Goal: Task Accomplishment & Management: Complete application form

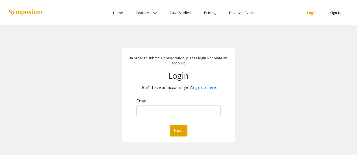
click at [182, 118] on div "Email: Next" at bounding box center [178, 117] width 85 height 40
click at [181, 110] on input "Email:" at bounding box center [178, 111] width 85 height 11
type input "[EMAIL_ADDRESS][DOMAIN_NAME]"
click at [177, 131] on button "Next" at bounding box center [179, 131] width 18 height 12
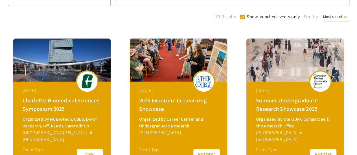
scroll to position [106, 0]
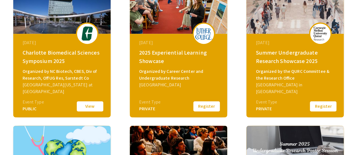
click at [200, 110] on button "Register" at bounding box center [206, 107] width 28 height 12
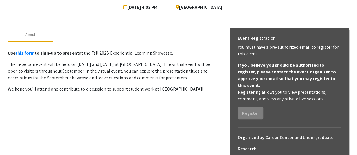
scroll to position [59, 0]
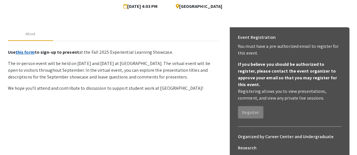
click at [27, 55] on link "this form" at bounding box center [25, 52] width 19 height 6
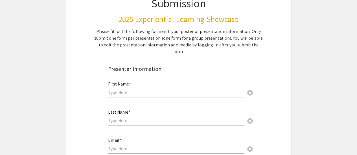
scroll to position [62, 0]
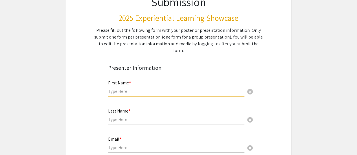
click at [128, 89] on input "text" at bounding box center [176, 92] width 136 height 6
type input "[PERSON_NAME]"
type input "[EMAIL_ADDRESS][DOMAIN_NAME]"
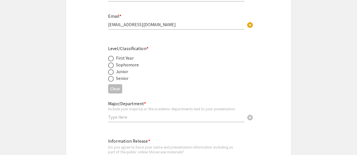
scroll to position [186, 0]
click at [120, 68] on div "Junior" at bounding box center [122, 71] width 12 height 7
click at [113, 69] on label at bounding box center [112, 72] width 8 height 6
click at [113, 69] on input "radio" at bounding box center [111, 72] width 6 height 6
radio input "true"
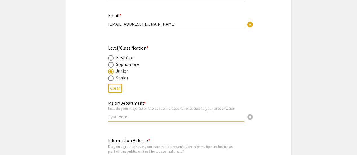
click at [136, 114] on input "text" at bounding box center [176, 117] width 136 height 6
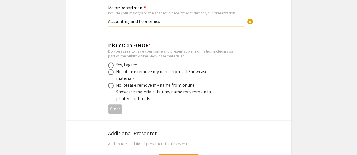
scroll to position [284, 0]
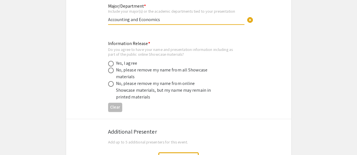
type input "Accounting and Economics"
click at [112, 61] on span at bounding box center [111, 64] width 6 height 6
click at [112, 61] on input "radio" at bounding box center [111, 64] width 6 height 6
radio input "true"
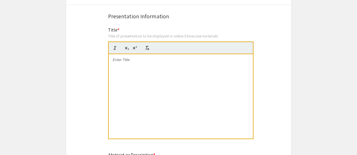
scroll to position [455, 0]
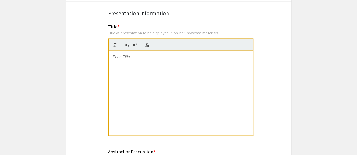
click at [148, 84] on div at bounding box center [181, 93] width 144 height 85
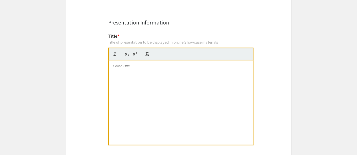
scroll to position [448, 0]
click at [159, 66] on div at bounding box center [181, 103] width 144 height 85
paste div
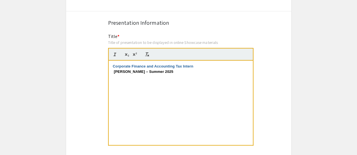
drag, startPoint x: 170, startPoint y: 65, endPoint x: 106, endPoint y: 65, distance: 63.8
click at [106, 65] on div "Title * Title of presentation to be displayed in online Showcase materials Corp…" at bounding box center [179, 93] width 150 height 120
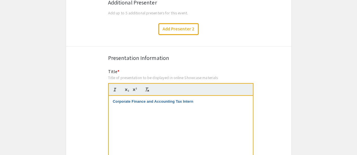
scroll to position [413, 0]
click at [212, 102] on div "Corporate Finance and Accounting Tax Intern" at bounding box center [181, 138] width 144 height 85
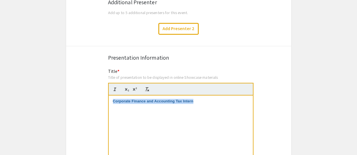
drag, startPoint x: 204, startPoint y: 96, endPoint x: 93, endPoint y: 102, distance: 110.5
click at [206, 98] on div "Corporate Finance and Accounting Tax Intern" at bounding box center [181, 138] width 144 height 85
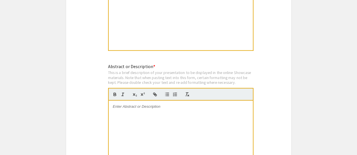
scroll to position [569, 0]
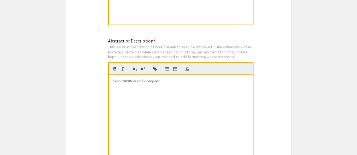
click at [193, 83] on div at bounding box center [181, 117] width 144 height 85
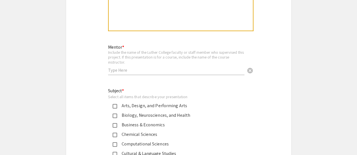
scroll to position [697, 0]
click at [164, 68] on input "text" at bounding box center [176, 71] width 136 height 6
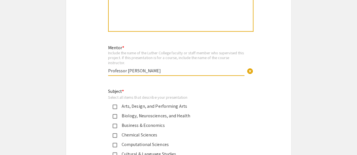
type input "Professor [PERSON_NAME]"
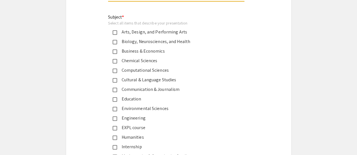
scroll to position [772, 0]
click at [124, 48] on div "Business & Economics" at bounding box center [176, 51] width 119 height 7
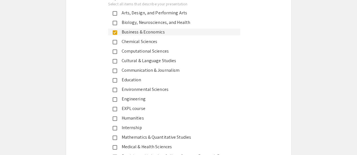
scroll to position [791, 0]
click at [115, 30] on mat-pseudo-checkbox at bounding box center [115, 32] width 5 height 5
click at [118, 124] on div "Internship" at bounding box center [176, 127] width 119 height 7
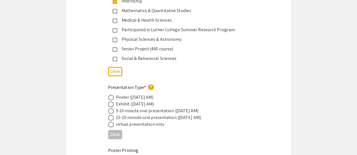
scroll to position [920, 0]
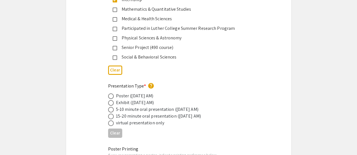
click at [131, 93] on div "Poster ([DATE] AM)" at bounding box center [135, 96] width 38 height 7
click at [111, 94] on span at bounding box center [111, 97] width 6 height 6
click at [111, 94] on input "radio" at bounding box center [111, 97] width 6 height 6
radio input "true"
click at [111, 100] on span at bounding box center [111, 103] width 6 height 6
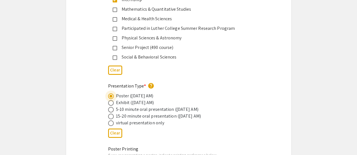
click at [111, 100] on input "radio" at bounding box center [111, 103] width 6 height 6
radio input "true"
click at [111, 94] on span at bounding box center [111, 97] width 6 height 6
click at [111, 94] on input "radio" at bounding box center [111, 97] width 6 height 6
radio input "true"
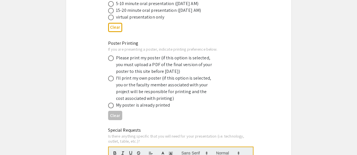
scroll to position [1026, 0]
click at [147, 60] on div "Please print my poster (if this option is selected, you must upload a PDF of th…" at bounding box center [165, 64] width 99 height 20
click at [110, 55] on span at bounding box center [111, 58] width 6 height 6
click at [110, 55] on input "radio" at bounding box center [111, 58] width 6 height 6
radio input "true"
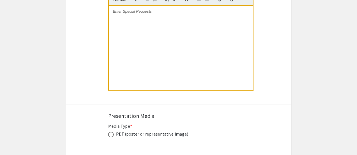
scroll to position [1234, 0]
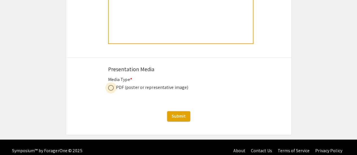
click at [108, 85] on span at bounding box center [111, 88] width 6 height 6
click at [108, 85] on input "radio" at bounding box center [111, 88] width 6 height 6
radio input "true"
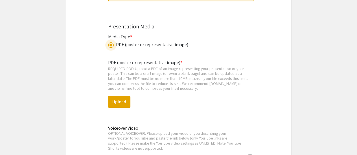
scroll to position [1276, 0]
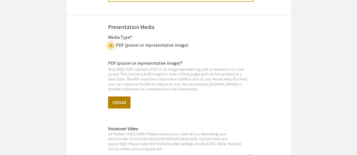
click at [121, 97] on button "Upload" at bounding box center [119, 103] width 22 height 12
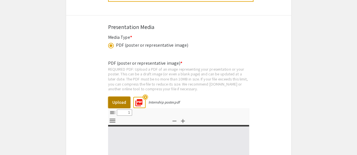
select select "custom"
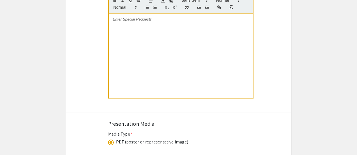
type input "0"
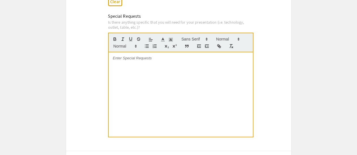
select select "custom"
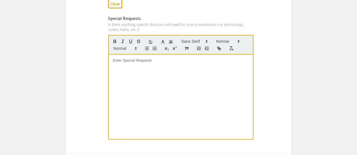
type input "1"
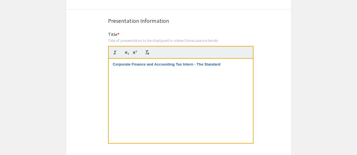
scroll to position [457, 0]
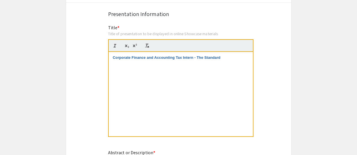
click at [0, 0] on span "—The" at bounding box center [0, 0] width 0 height 0
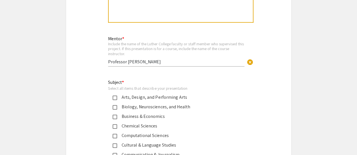
scroll to position [707, 0]
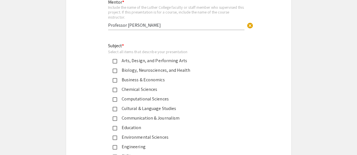
click at [278, 67] on div "Symposium Presentation Submission 2025 Experiential Learning Showcase Please fi…" at bounding box center [179, 107] width 226 height 1640
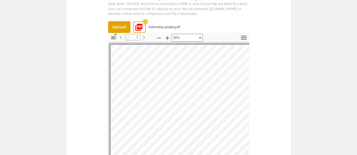
scroll to position [114, 45]
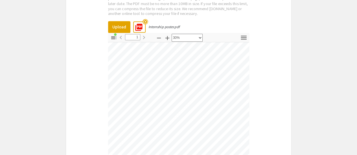
select select "custom"
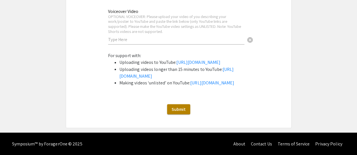
scroll to position [1568, 0]
click at [174, 110] on span "Submit" at bounding box center [179, 109] width 14 height 6
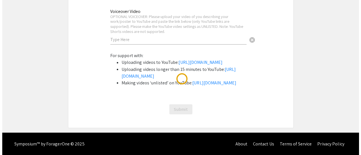
scroll to position [0, 0]
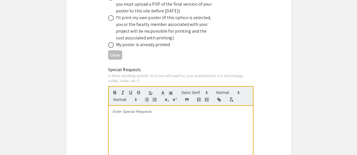
scroll to position [1119, 0]
